Goal: Complete application form

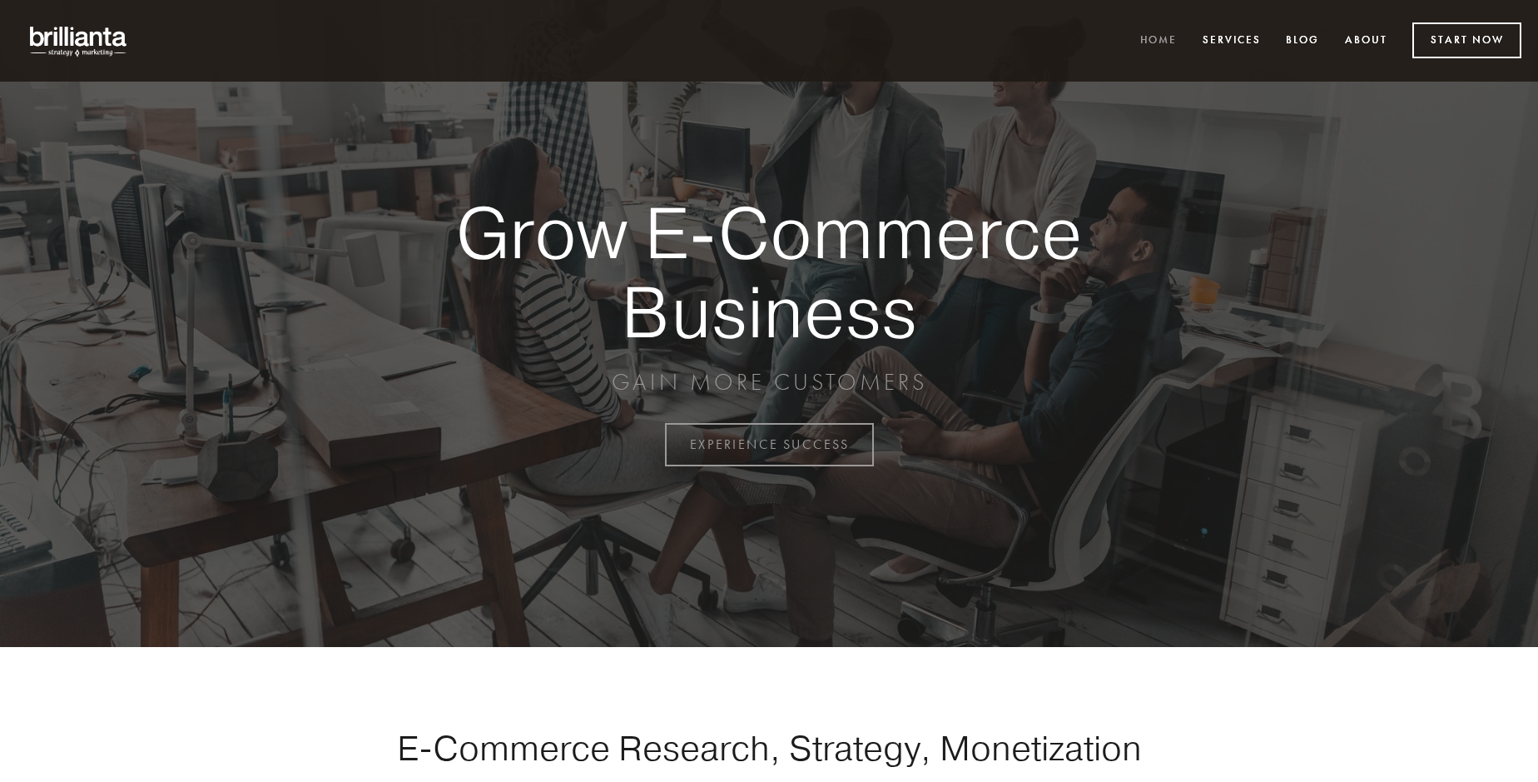
scroll to position [4364, 0]
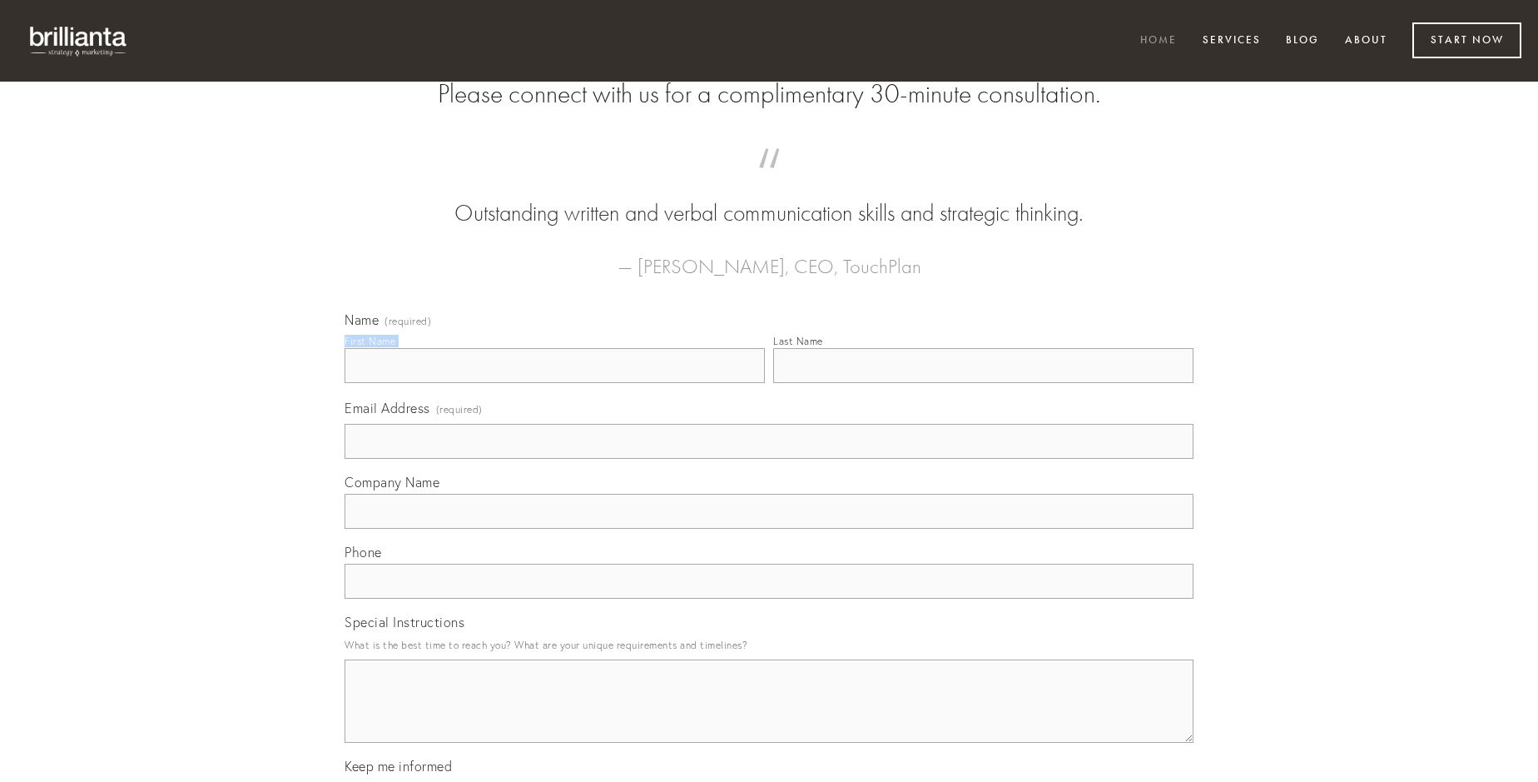
type input "[PERSON_NAME]"
click at [983, 383] on input "Last Name" at bounding box center [983, 365] width 420 height 35
type input "[PERSON_NAME]"
click at [769, 459] on input "Email Address (required)" at bounding box center [769, 441] width 849 height 35
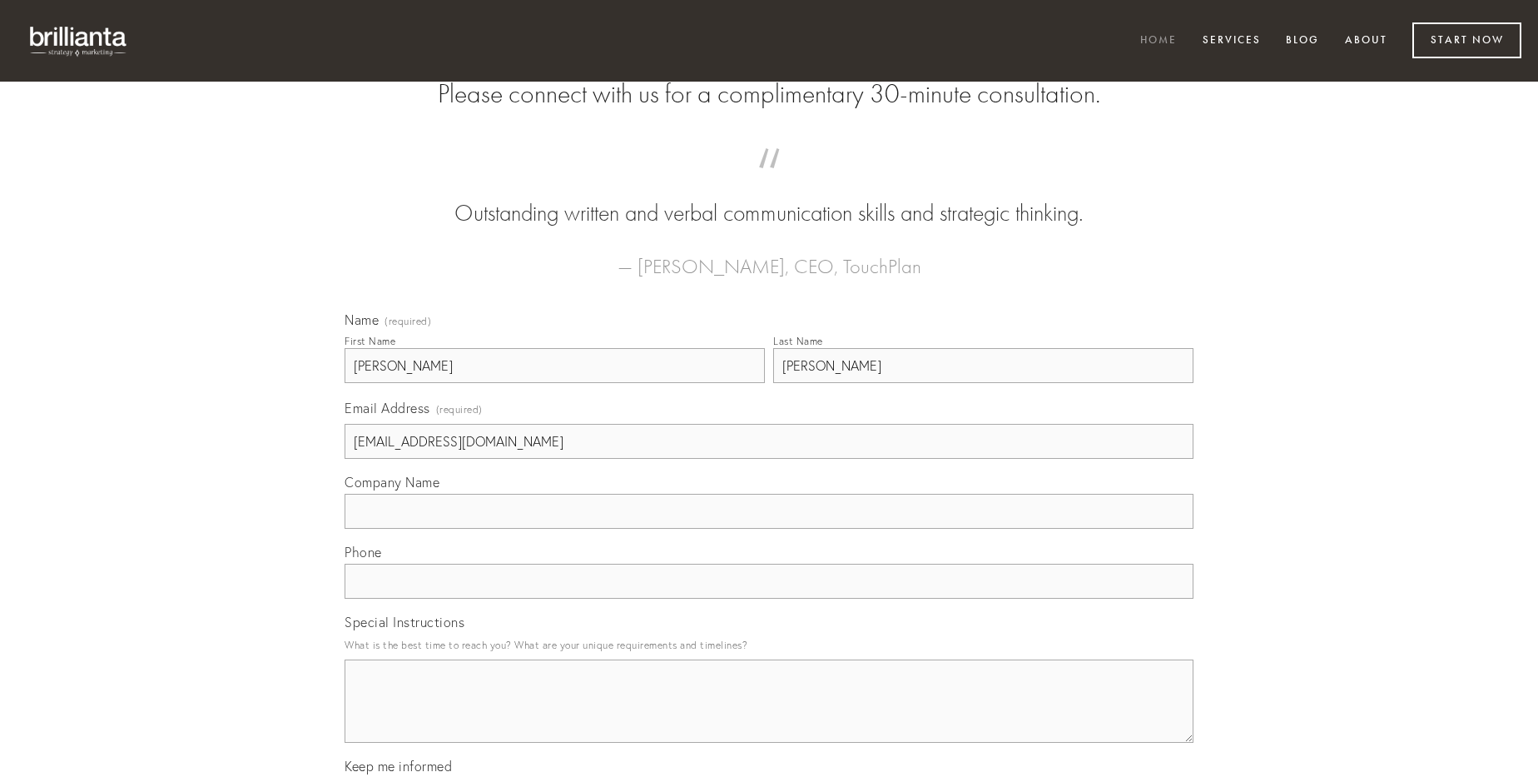
type input "[EMAIL_ADDRESS][DOMAIN_NAME]"
click at [769, 529] on input "Company Name" at bounding box center [769, 511] width 849 height 35
type input "turbo"
click at [769, 599] on input "text" at bounding box center [769, 581] width 849 height 35
click at [769, 716] on textarea "Special Instructions" at bounding box center [769, 700] width 849 height 83
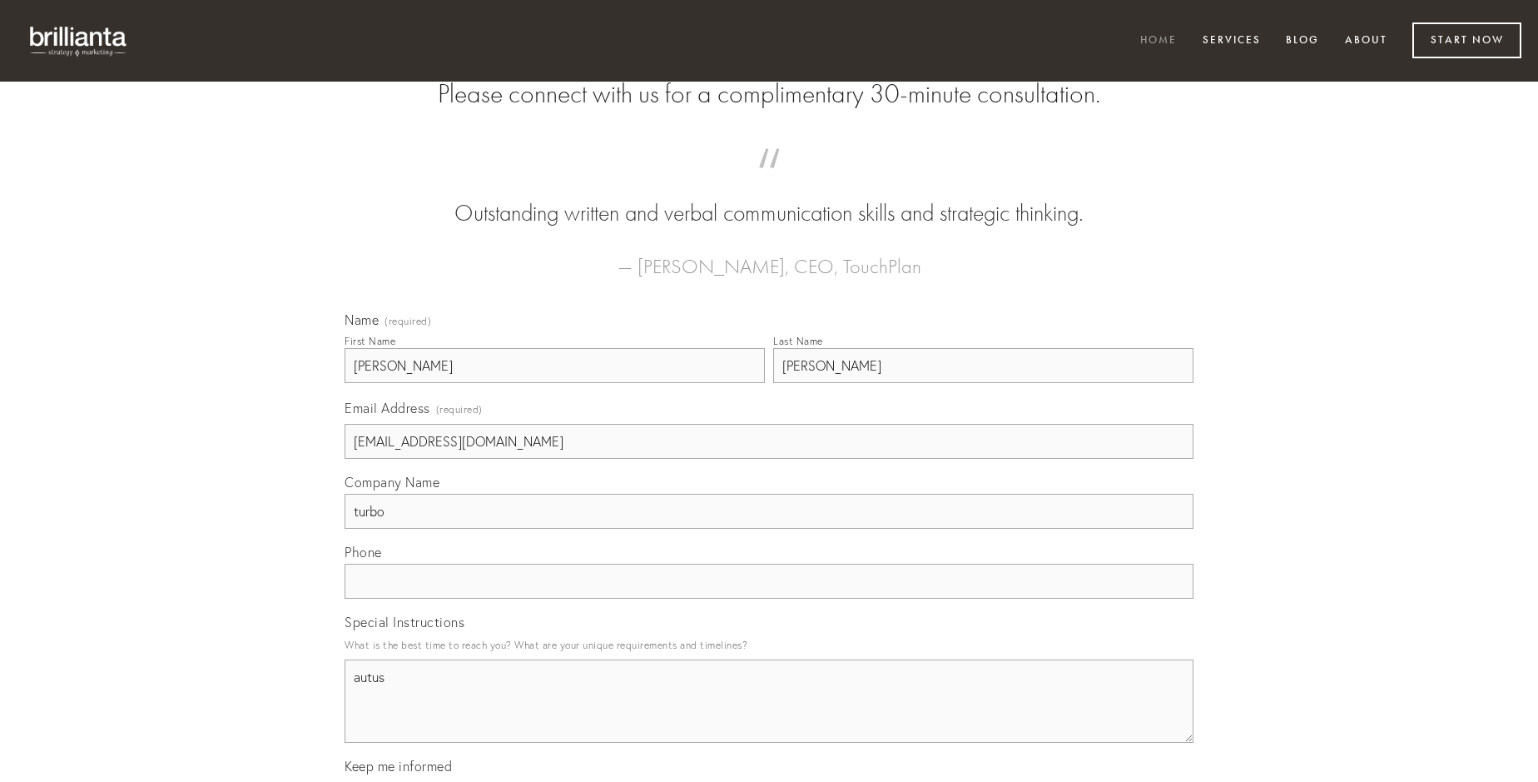
type textarea "autus"
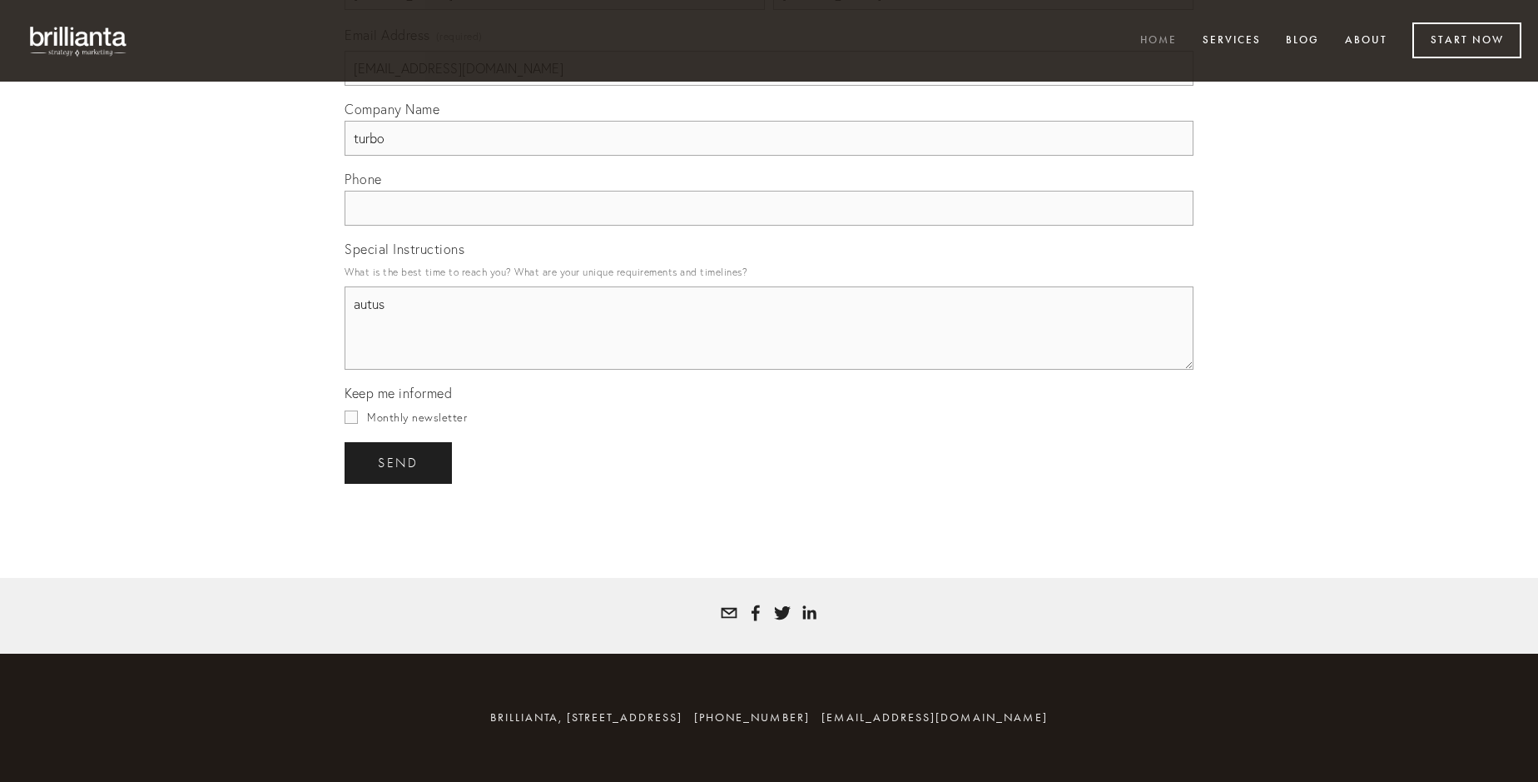
click at [400, 462] on span "send" at bounding box center [398, 462] width 41 height 15
